Goal: Transaction & Acquisition: Purchase product/service

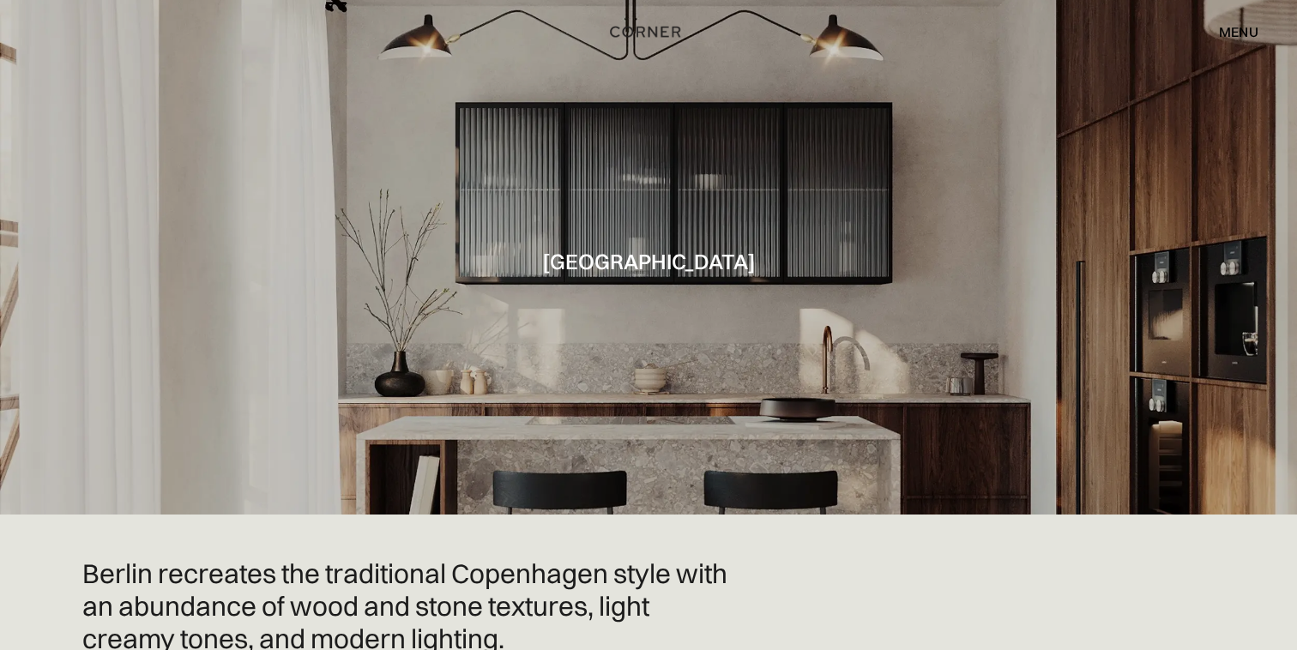
click at [1238, 28] on div "menu" at bounding box center [1238, 32] width 39 height 14
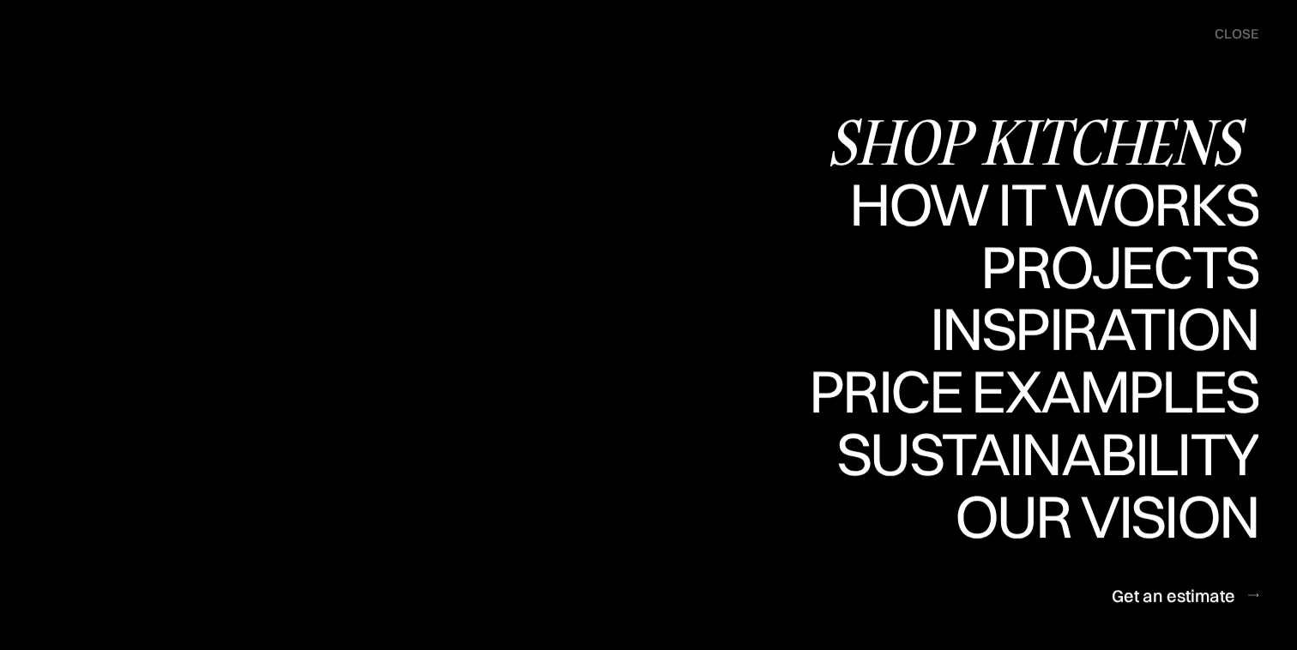
click at [1140, 148] on div "Shop Kitchens" at bounding box center [1043, 142] width 432 height 60
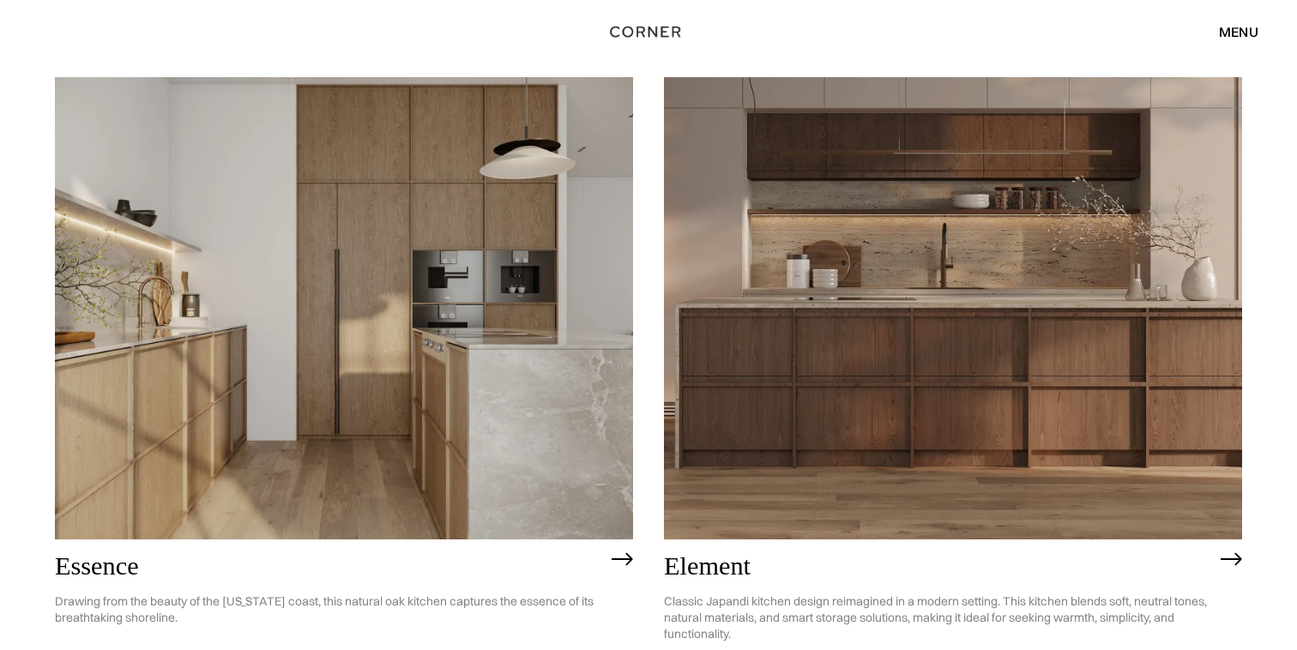
scroll to position [1586, 0]
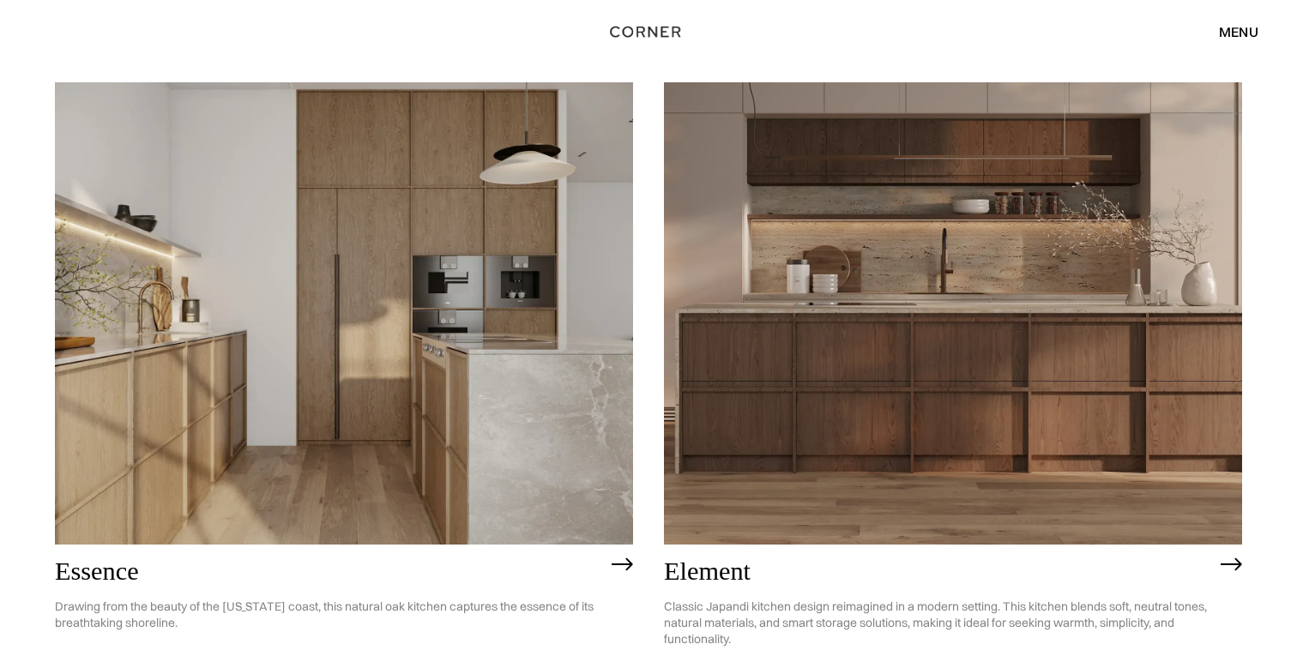
click at [994, 188] on img at bounding box center [953, 313] width 578 height 462
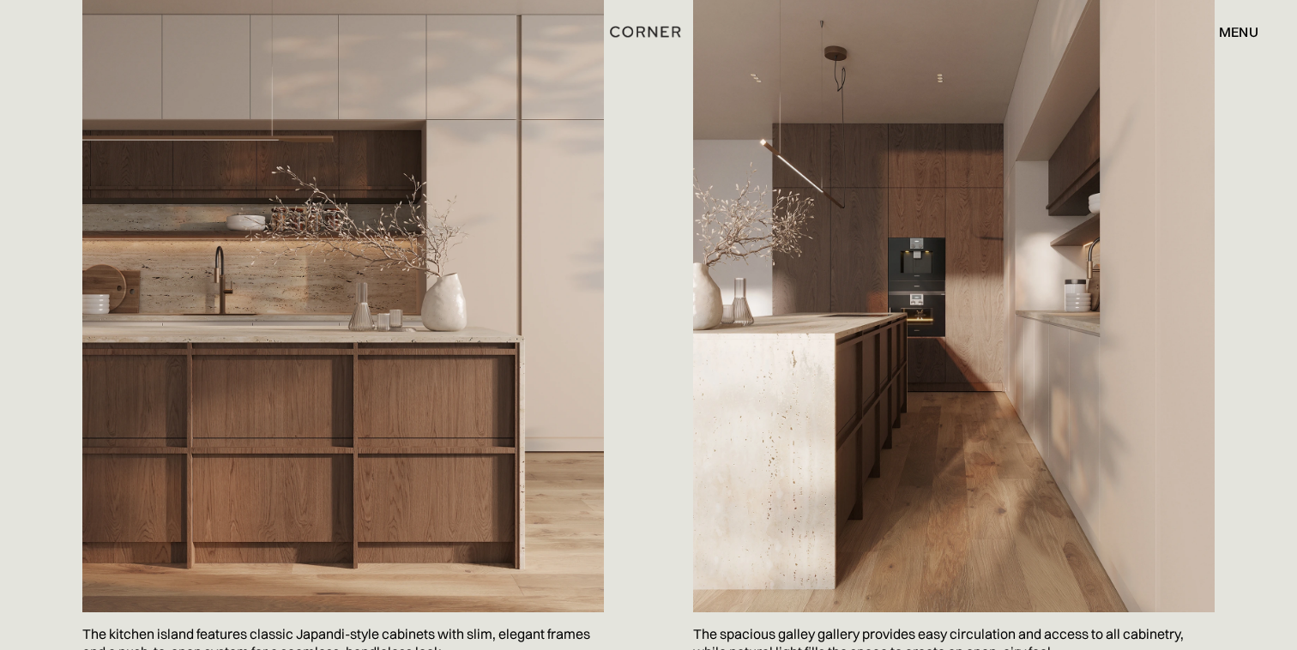
scroll to position [899, 0]
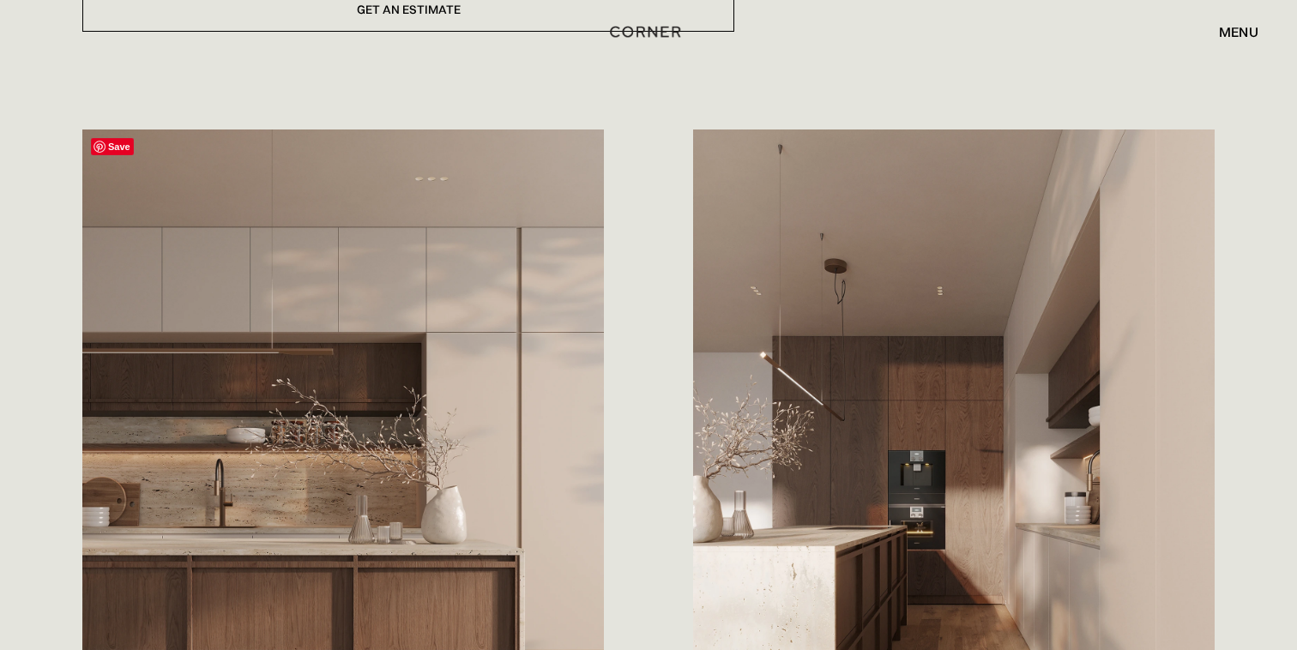
click at [539, 374] on img at bounding box center [343, 478] width 522 height 696
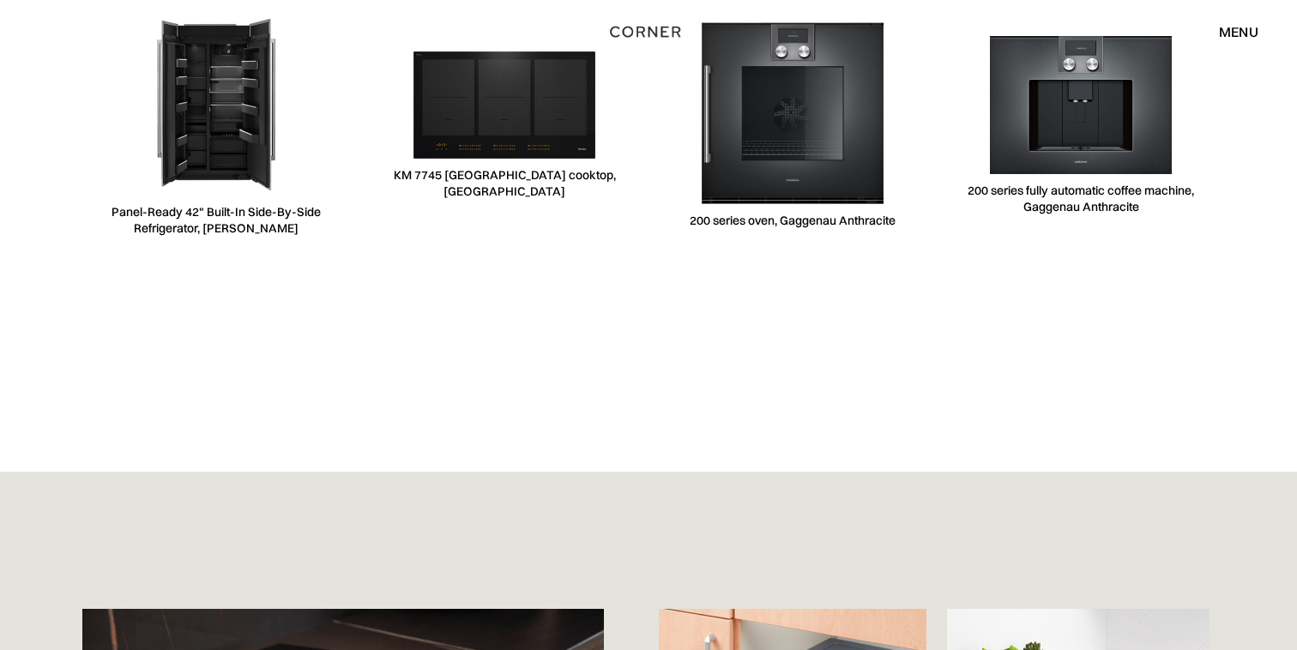
scroll to position [5835, 0]
